Goal: Task Accomplishment & Management: Manage account settings

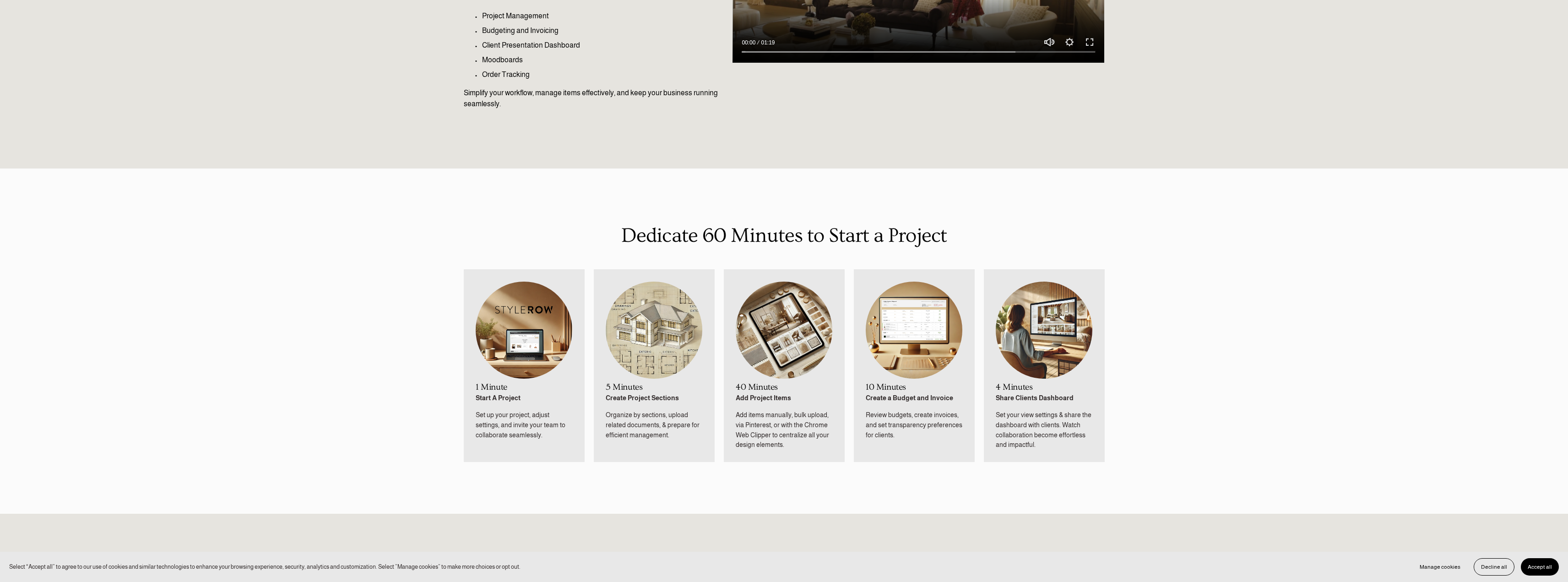
scroll to position [412, 0]
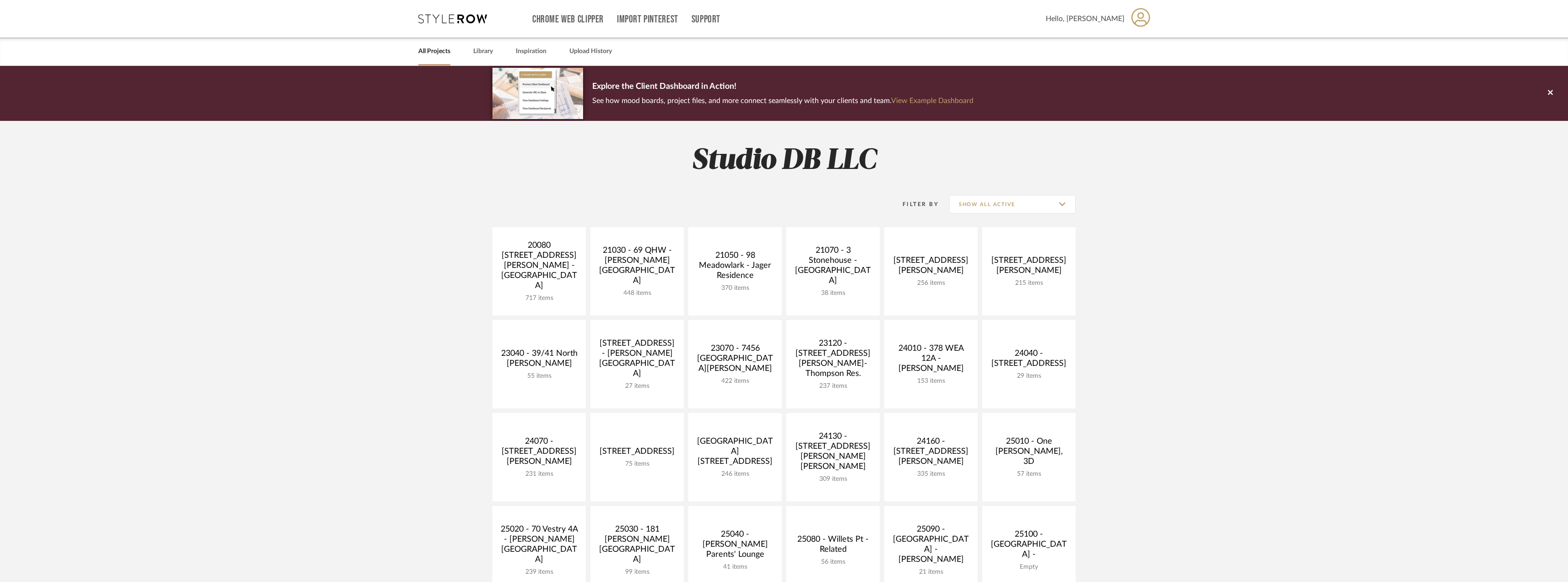
click at [1209, 208] on project-collections "Explore the Client Dashboard in Action! See how mood boards, project files, and…" at bounding box center [784, 549] width 1568 height 968
click at [1114, 24] on div "Hello, [PERSON_NAME]" at bounding box center [1099, 19] width 105 height 29
click at [1100, 153] on span "Clipper" at bounding box center [1120, 154] width 60 height 8
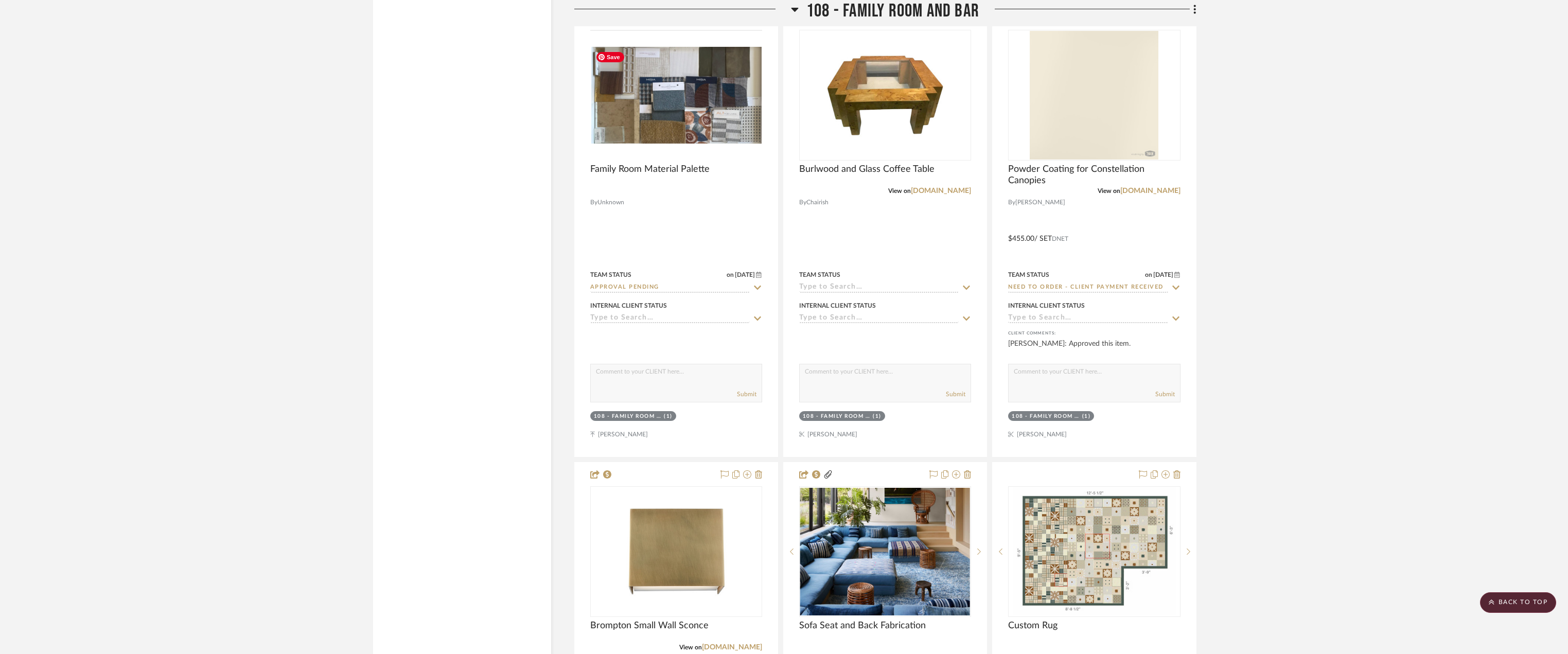
scroll to position [7562, 0]
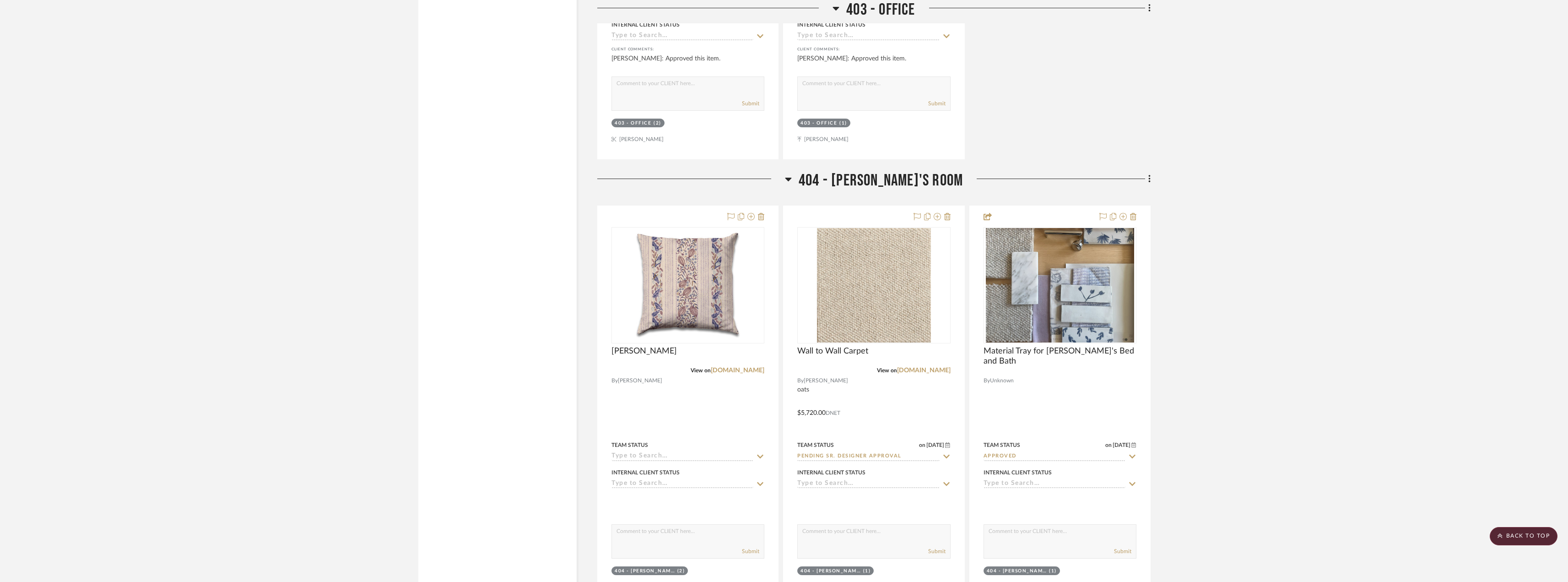
scroll to position [20921, 0]
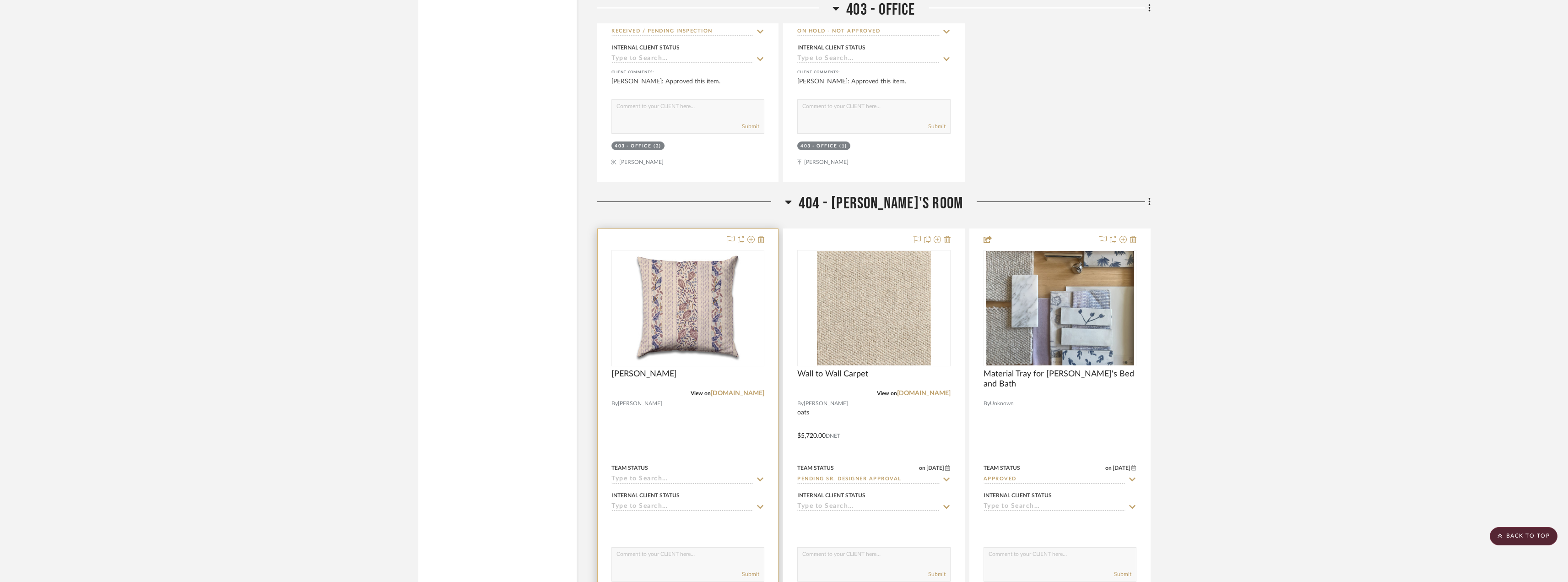
click at [658, 473] on div "Team Status" at bounding box center [687, 473] width 153 height 22
click at [661, 478] on input at bounding box center [682, 480] width 142 height 9
type input "quote"
click at [696, 407] on div "Quote Needed" at bounding box center [688, 404] width 152 height 24
type input "10/2/2025"
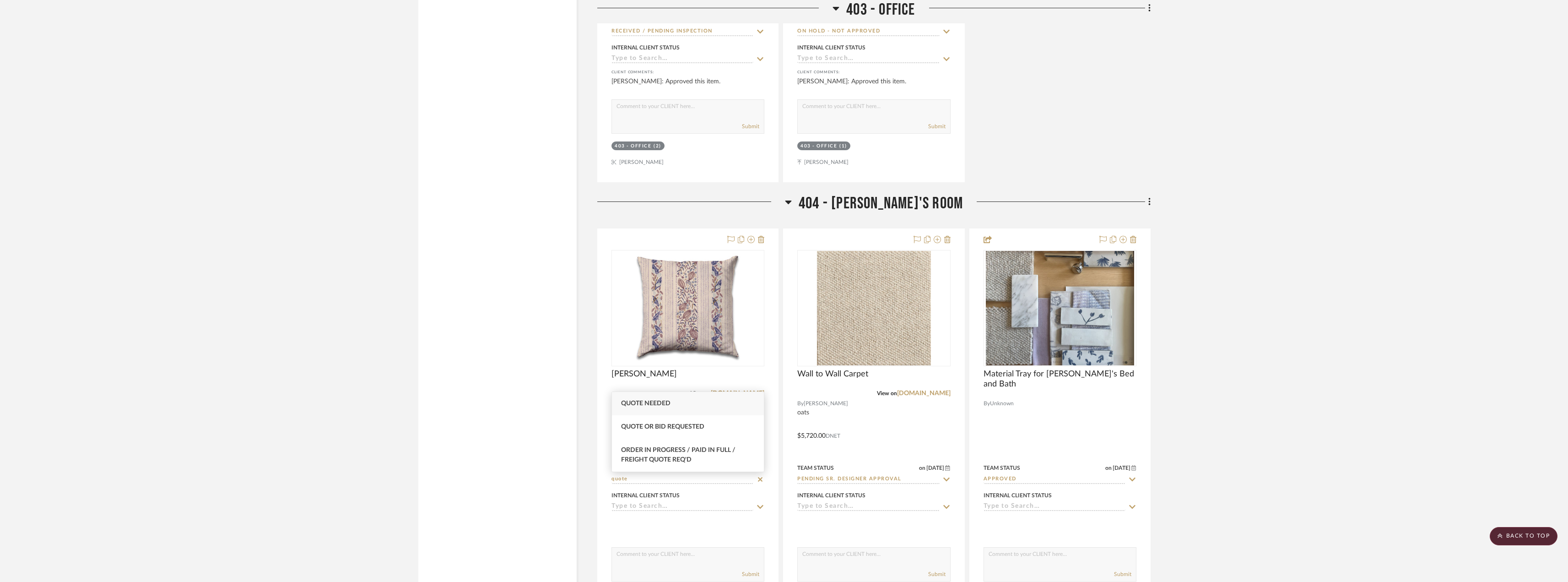
type input "Quote Needed"
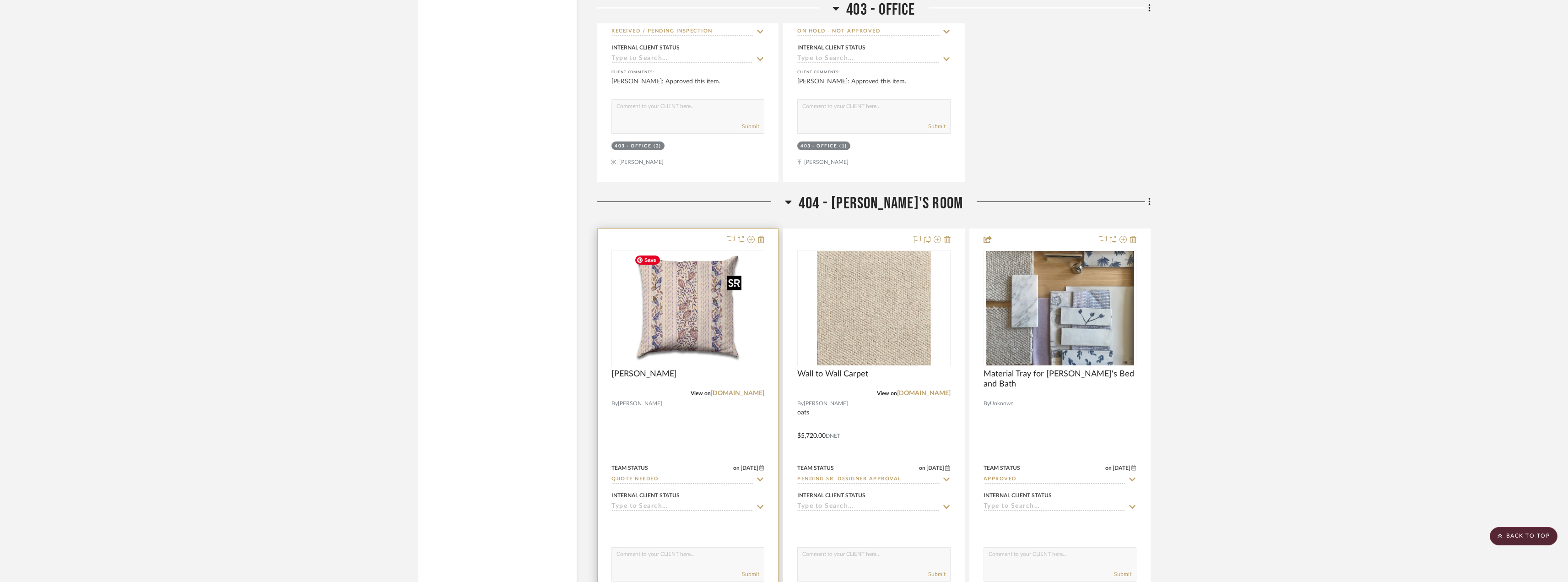
click at [684, 333] on img "0" at bounding box center [687, 308] width 114 height 114
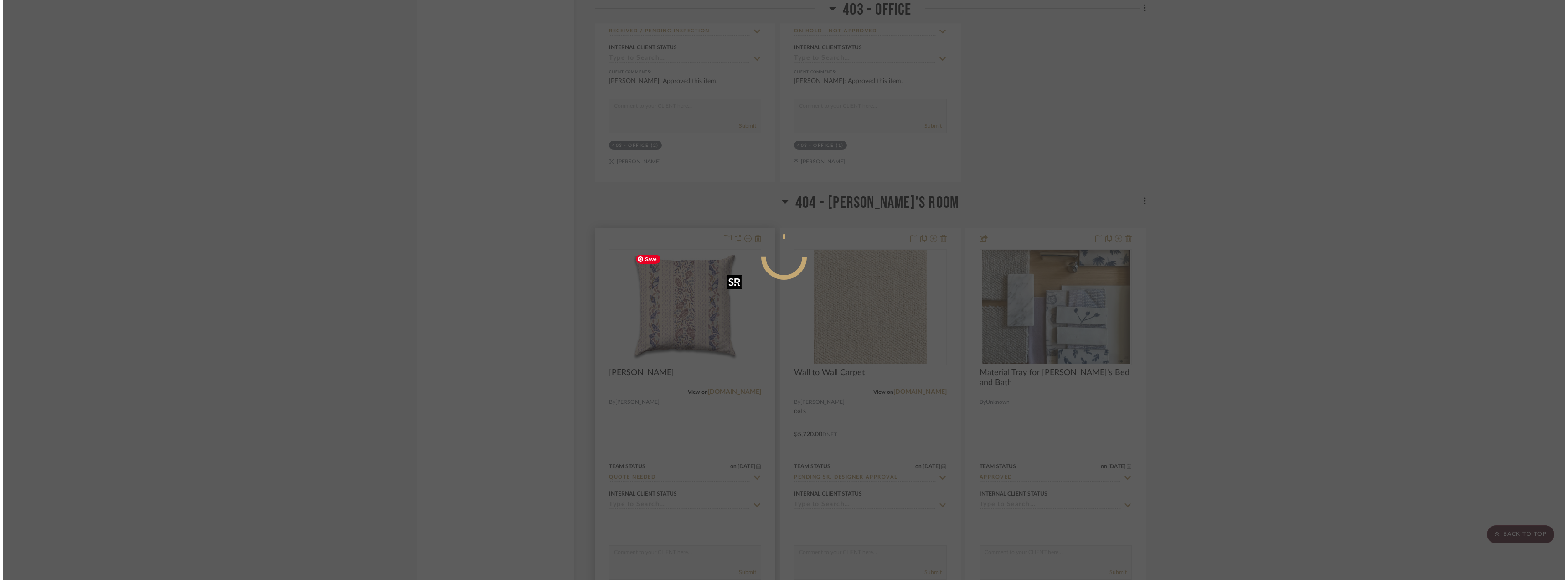
scroll to position [0, 0]
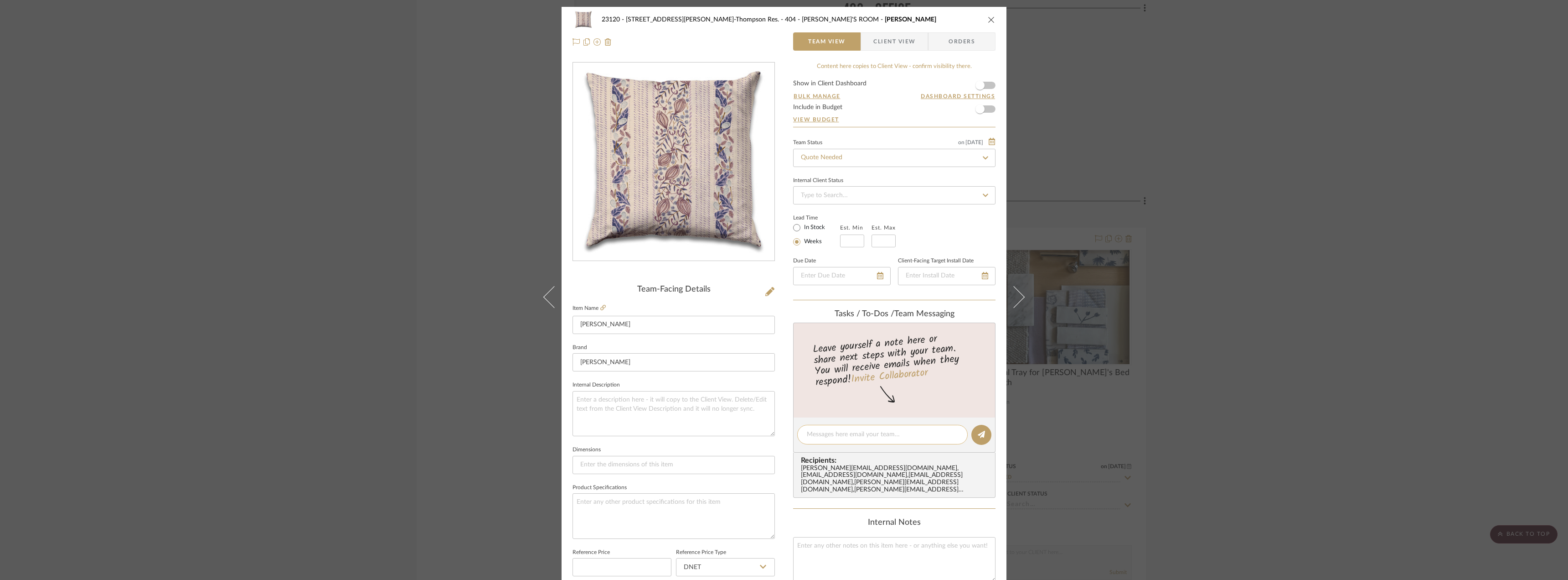
click at [820, 433] on textarea at bounding box center [883, 434] width 152 height 10
click at [873, 445] on textarea "Hi Anela! Can you get a quote for 2 of these pillows? 18x18 color" at bounding box center [883, 439] width 152 height 19
type textarea "Hi Anela! Can you get a quote for 2 of these pillows? 18x18 color blue violet"
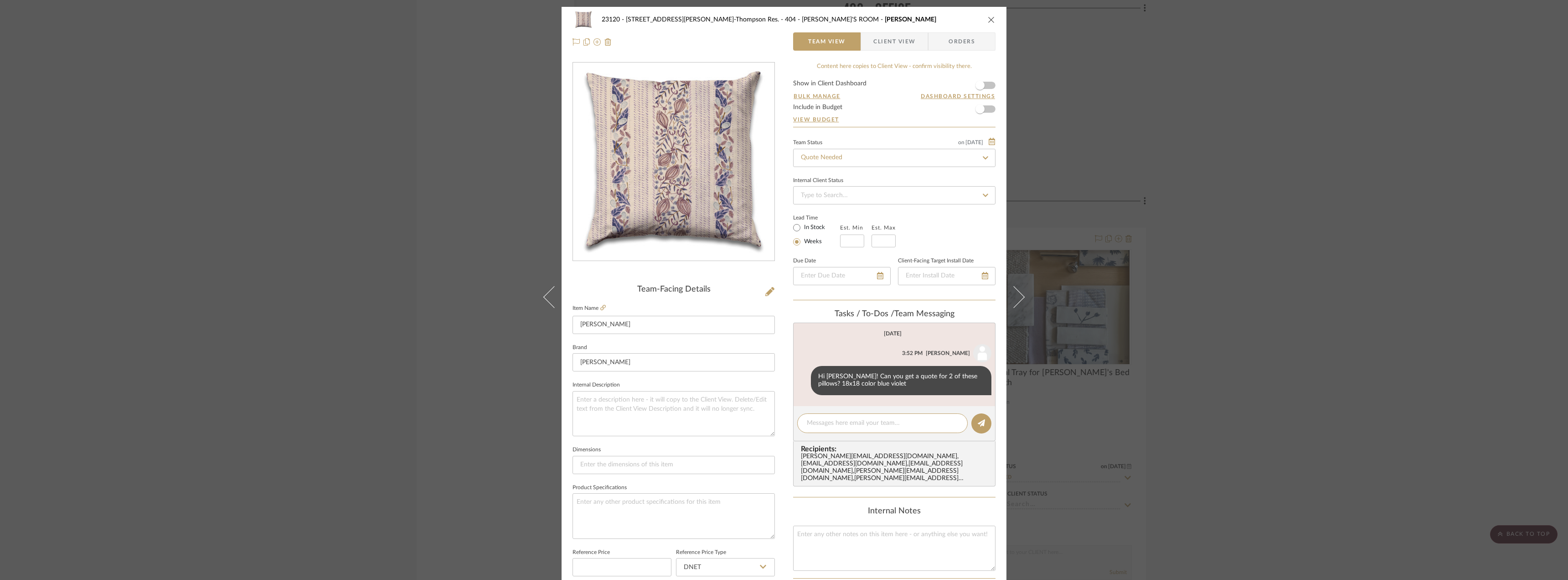
click at [1251, 242] on div "23120 - 239 Dean St, Unwin-Thompson Res. 404 - ANNABELLE'S ROOM Lawrence Pillow…" at bounding box center [784, 290] width 1568 height 580
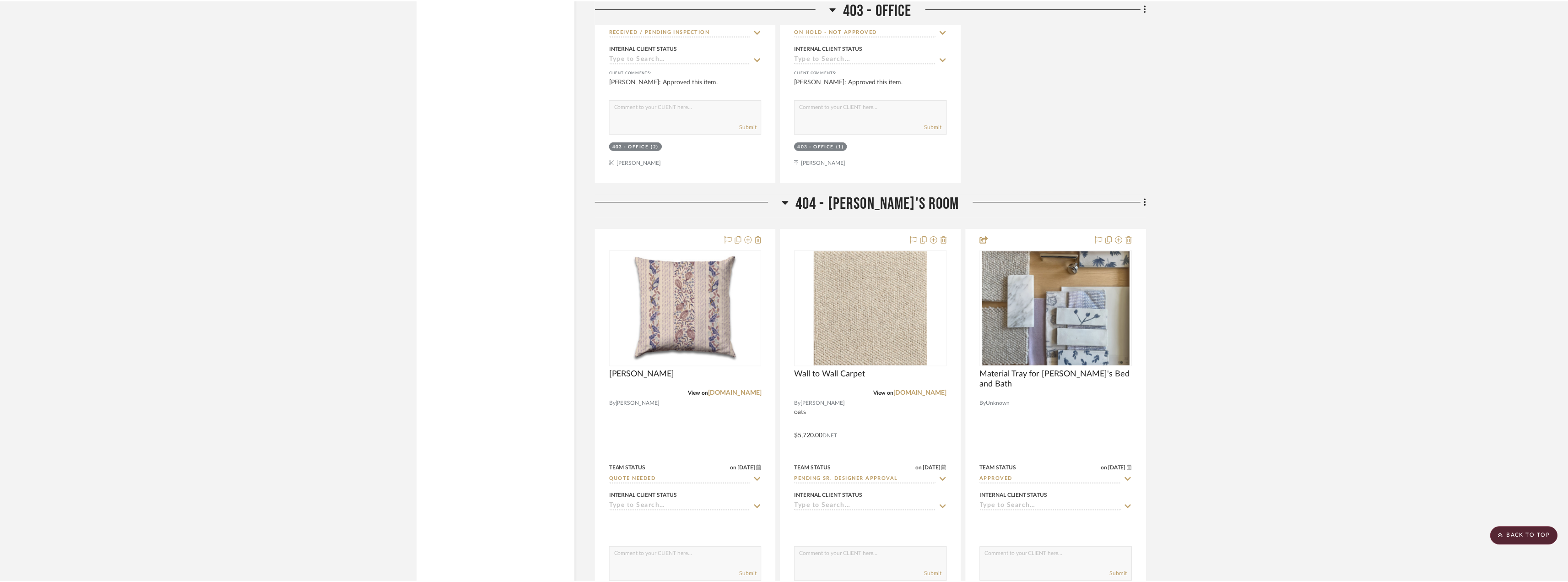
scroll to position [20921, 0]
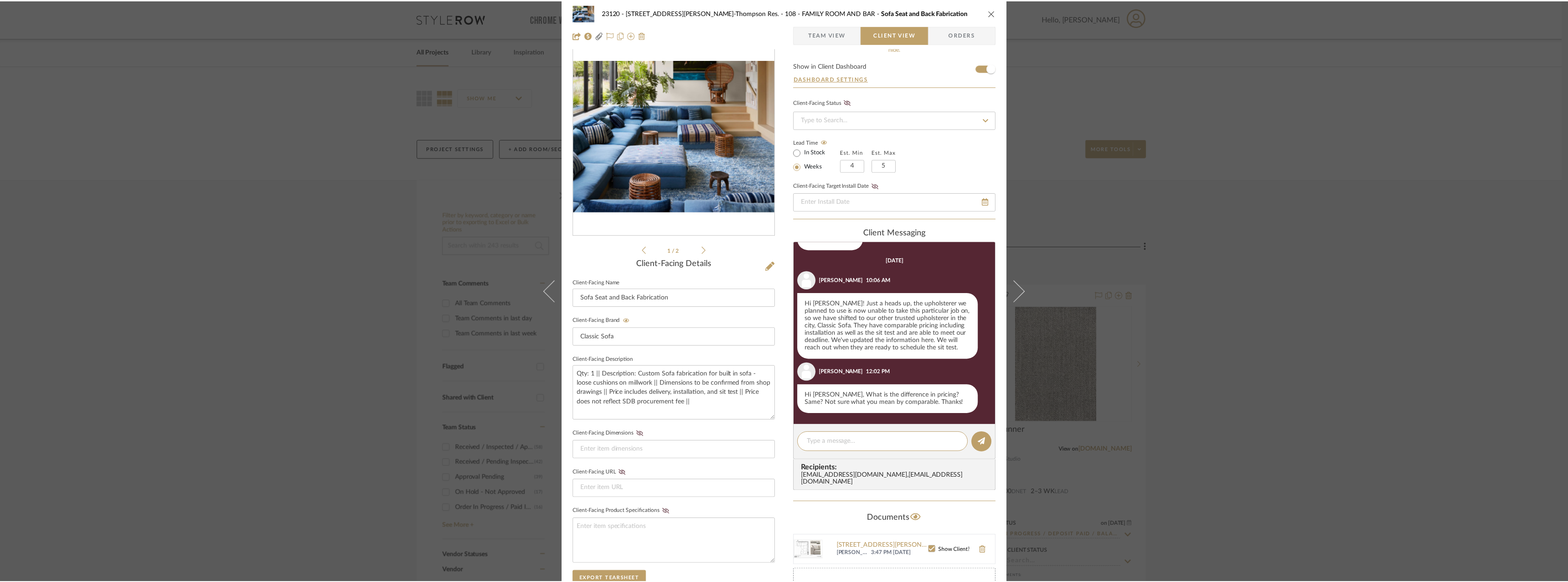
scroll to position [278, 0]
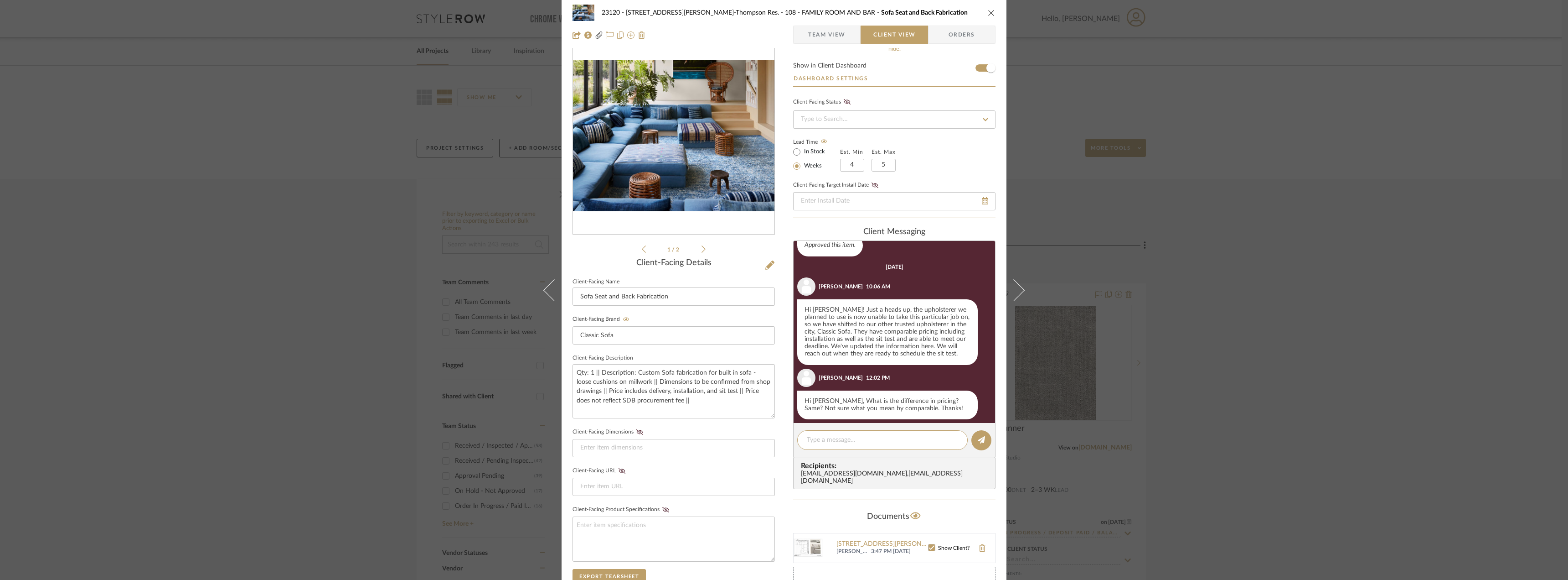
click at [1339, 292] on div "23120 - 239 Dean St, Unwin-Thompson Res. 108 - FAMILY ROOM AND BAR Sofa Seat an…" at bounding box center [784, 290] width 1568 height 580
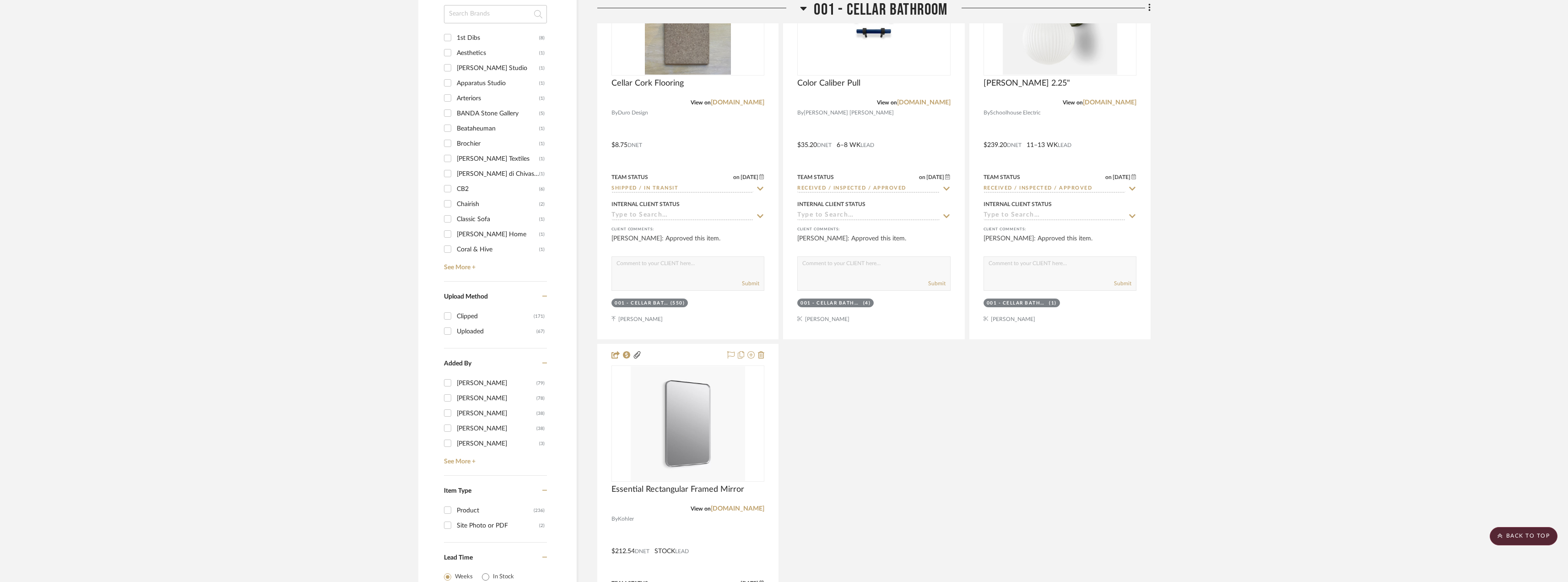
scroll to position [1144, 0]
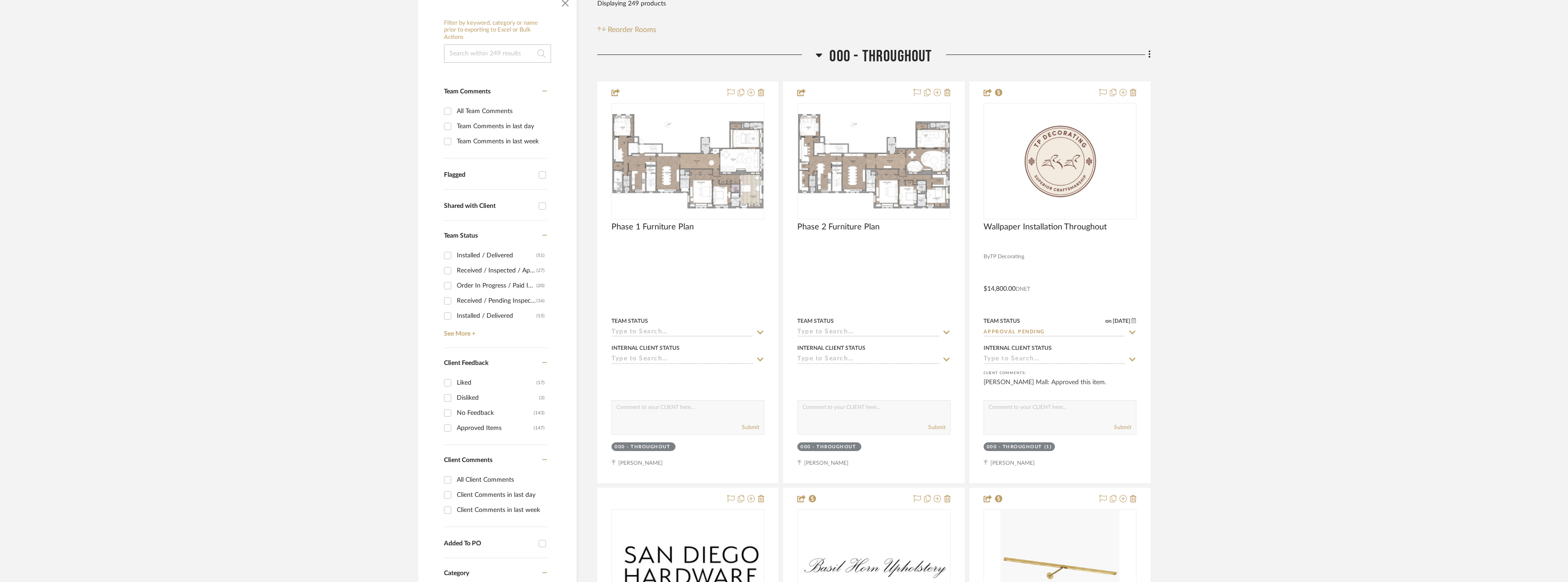
scroll to position [229, 0]
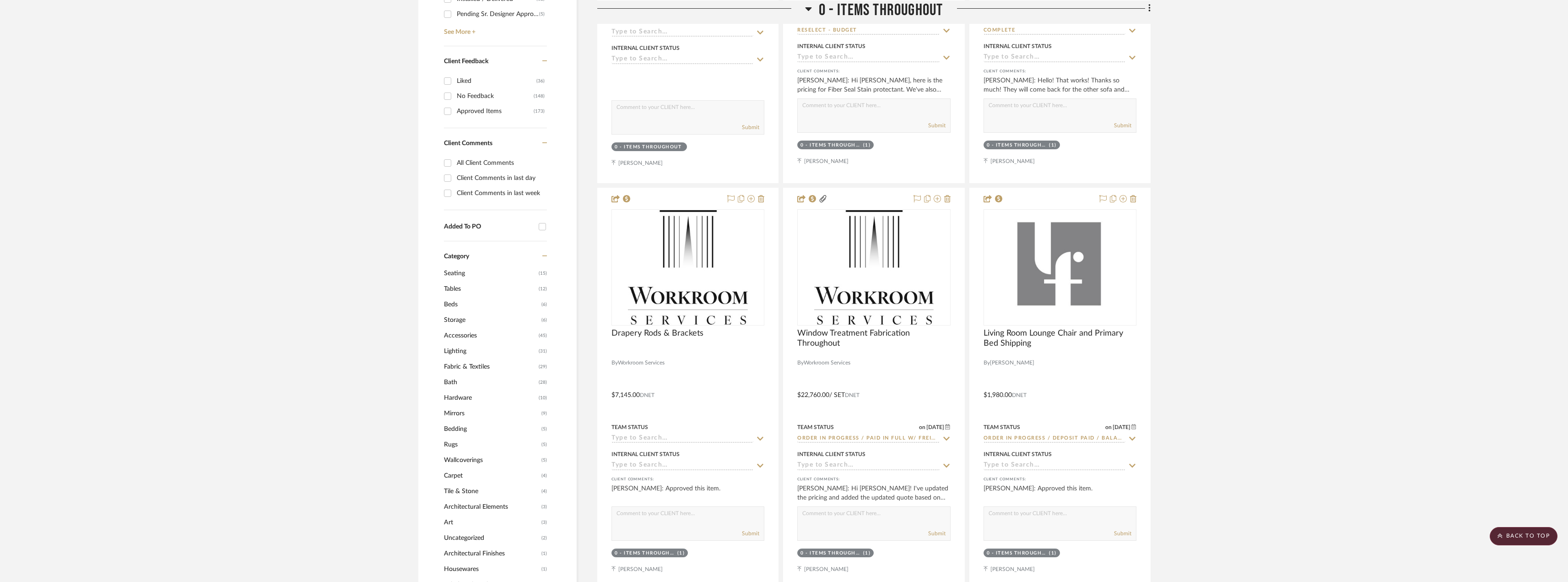
scroll to position [366, 0]
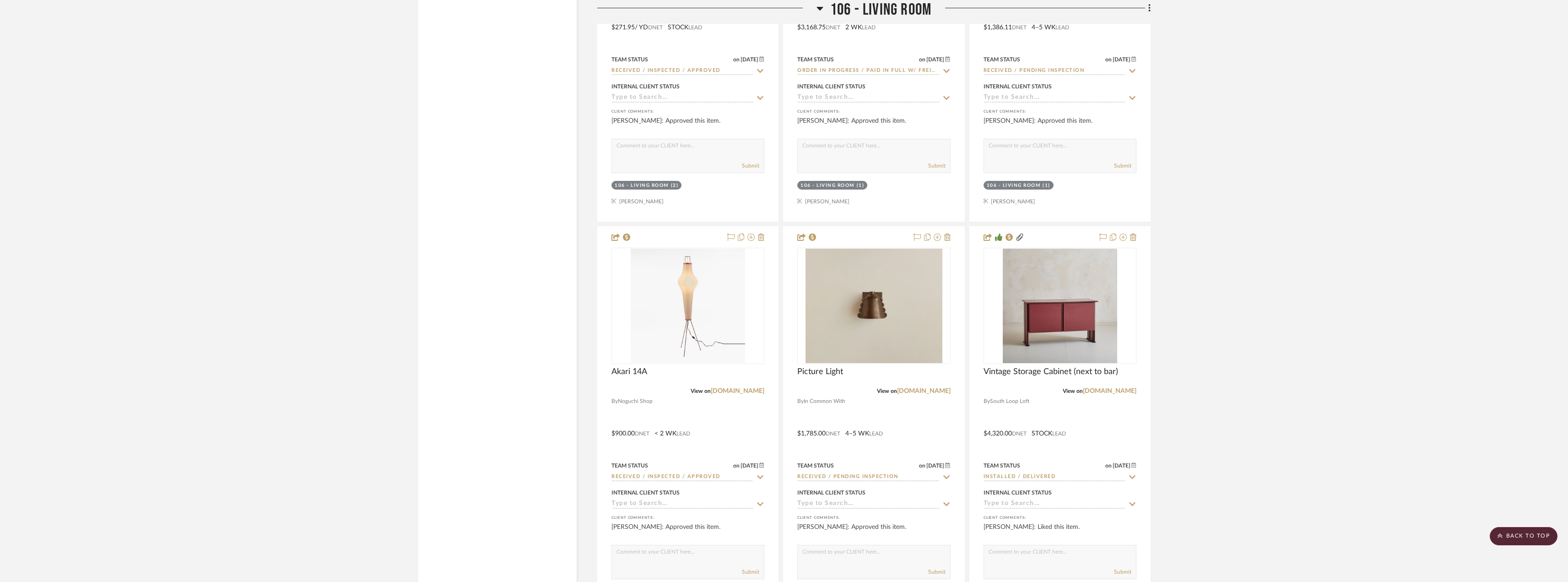
scroll to position [9842, 0]
